Goal: Information Seeking & Learning: Learn about a topic

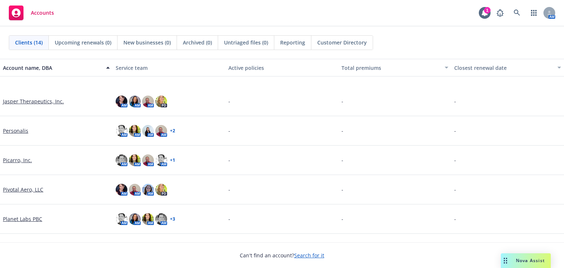
scroll to position [245, 0]
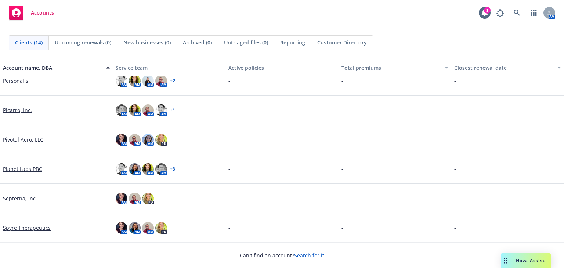
click at [15, 197] on link "Septerna, Inc." at bounding box center [20, 198] width 34 height 8
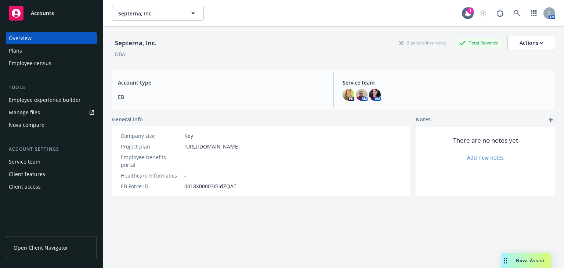
click at [21, 115] on div "Manage files" at bounding box center [24, 113] width 31 height 12
click at [33, 112] on div "Manage files" at bounding box center [24, 113] width 31 height 12
click at [16, 53] on div "Plans" at bounding box center [15, 51] width 13 height 12
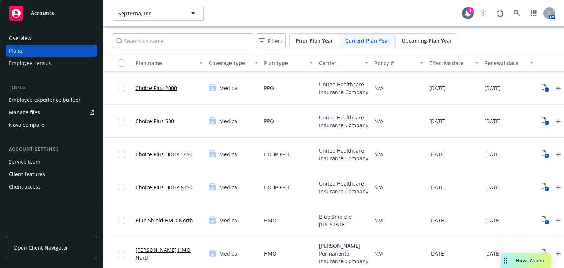
drag, startPoint x: 295, startPoint y: 153, endPoint x: 148, endPoint y: 90, distance: 160.1
click at [148, 90] on link "Choice Plus 2000" at bounding box center [157, 88] width 42 height 8
click at [148, 88] on body "Accounts Overview Plans Employee census Tools Employee experience builder Manag…" at bounding box center [282, 134] width 564 height 268
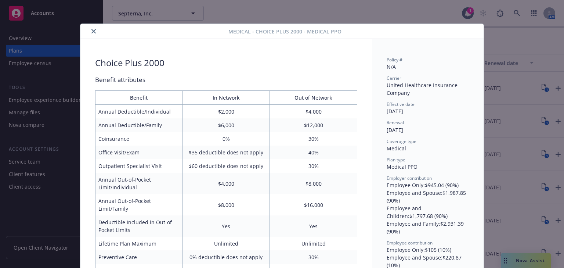
click at [93, 33] on icon "close" at bounding box center [93, 31] width 4 height 4
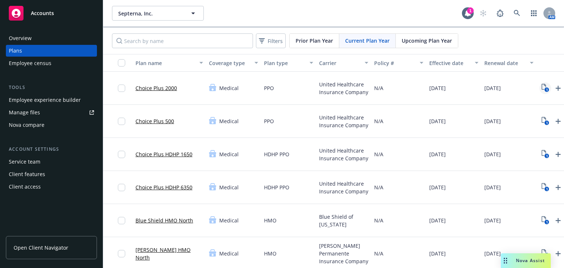
click at [544, 87] on icon "1" at bounding box center [546, 88] width 8 height 8
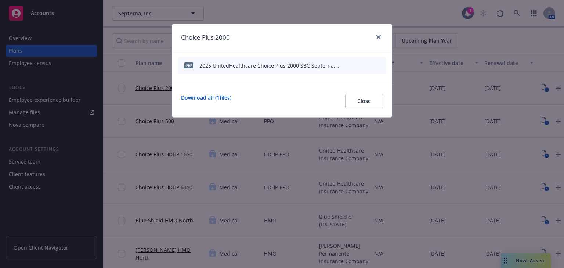
click at [242, 69] on div "2025 UnitedHealthcare Choice Plus 2000 SBC Septerna.pdf" at bounding box center [269, 66] width 140 height 8
click at [367, 65] on icon "preview file" at bounding box center [367, 64] width 7 height 5
click at [376, 42] on div "Choice Plus 2000" at bounding box center [282, 38] width 220 height 28
click at [377, 39] on icon "close" at bounding box center [379, 37] width 4 height 4
